Goal: Task Accomplishment & Management: Manage account settings

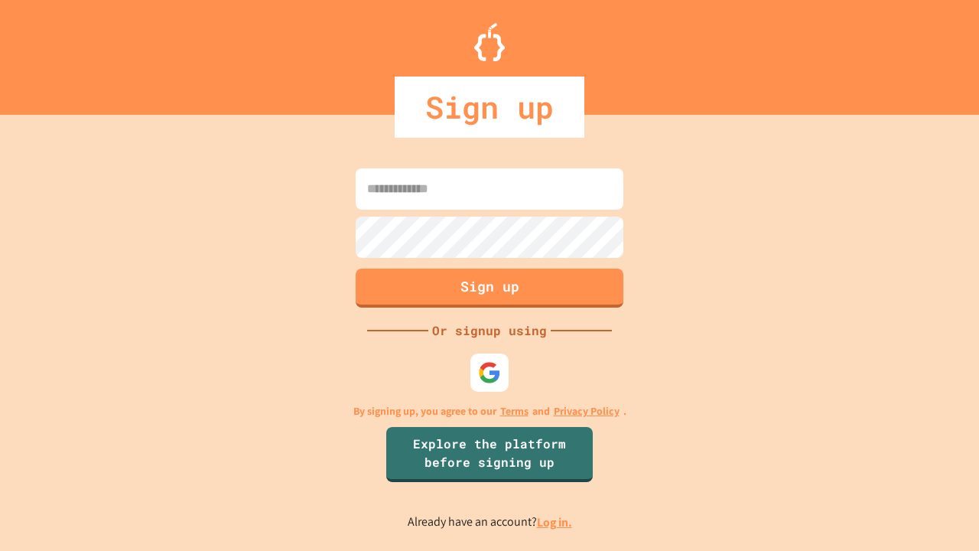
click at [555, 522] on link "Log in." at bounding box center [554, 522] width 35 height 16
